Goal: Transaction & Acquisition: Purchase product/service

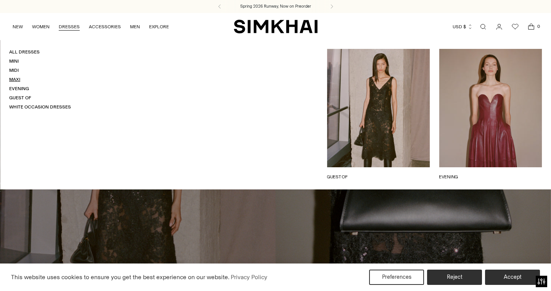
click at [14, 78] on link "Maxi" at bounding box center [14, 79] width 11 height 5
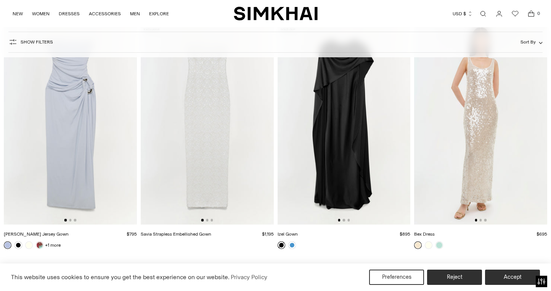
scroll to position [1522, 0]
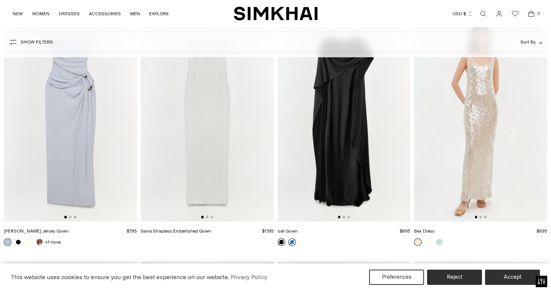
click at [290, 243] on link at bounding box center [292, 242] width 8 height 8
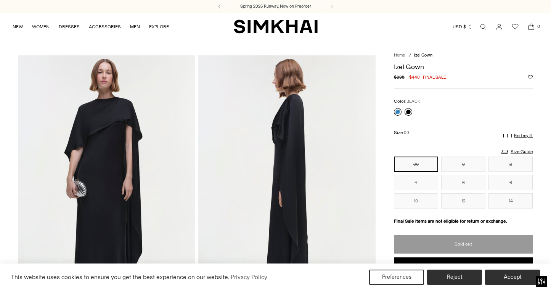
click at [407, 111] on link at bounding box center [409, 112] width 8 height 8
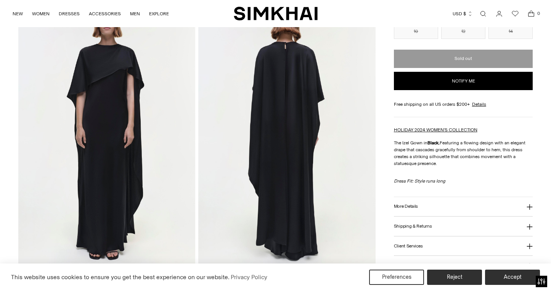
scroll to position [325, 0]
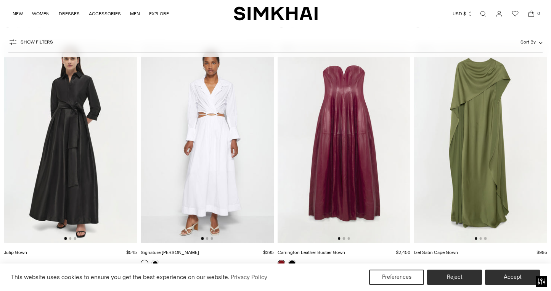
scroll to position [1735, 0]
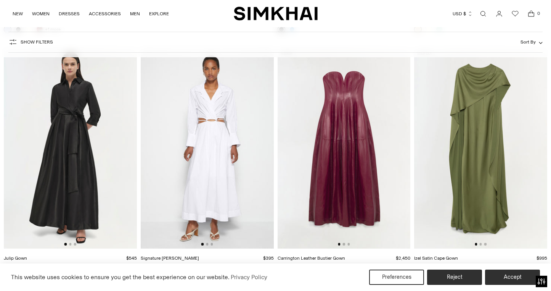
click at [493, 164] on img at bounding box center [480, 148] width 133 height 199
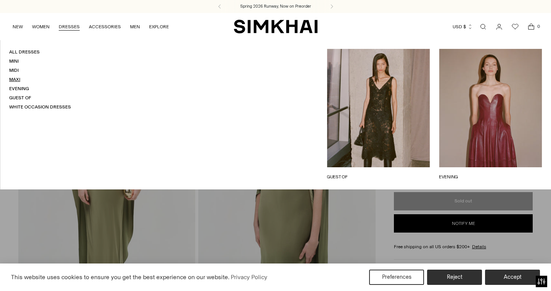
click at [12, 79] on link "Maxi" at bounding box center [14, 79] width 11 height 5
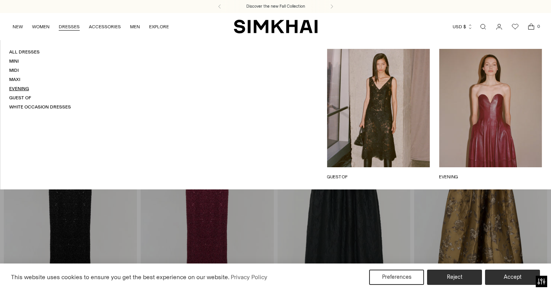
click at [26, 88] on link "Evening" at bounding box center [19, 88] width 20 height 5
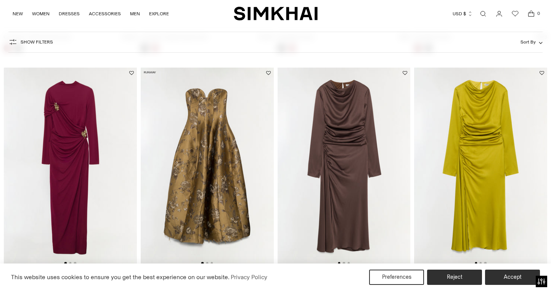
scroll to position [276, 0]
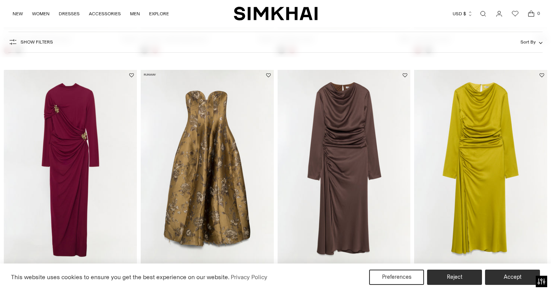
click at [337, 177] on img at bounding box center [344, 169] width 133 height 199
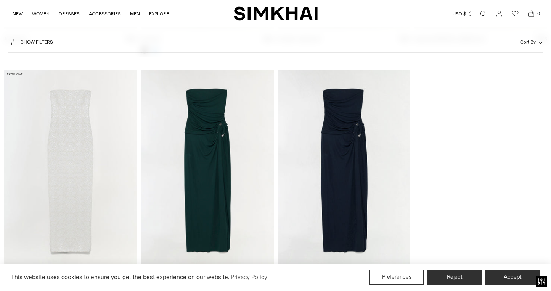
scroll to position [2470, 0]
